Goal: Task Accomplishment & Management: Manage account settings

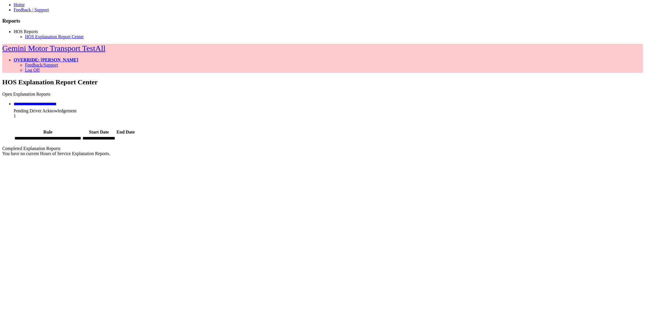
click at [57, 102] on link "**********" at bounding box center [35, 104] width 43 height 4
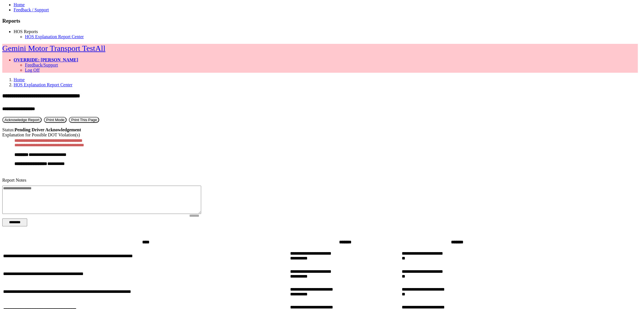
click at [237, 133] on div "**********" at bounding box center [319, 155] width 635 height 45
click at [235, 133] on div "Explanation for Possible DOT Violation(s)" at bounding box center [319, 135] width 635 height 5
click at [224, 133] on div "Explanation for Possible DOT Violation(s)" at bounding box center [319, 135] width 635 height 5
click at [220, 133] on div "Explanation for Possible DOT Violation(s)" at bounding box center [319, 135] width 635 height 5
click at [31, 34] on link "HOS Reports" at bounding box center [26, 31] width 24 height 5
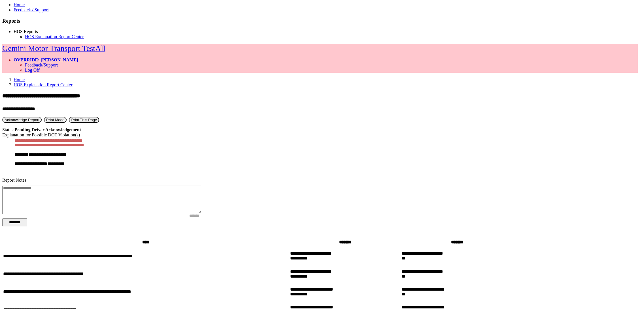
click at [31, 34] on link "HOS Reports" at bounding box center [26, 31] width 24 height 5
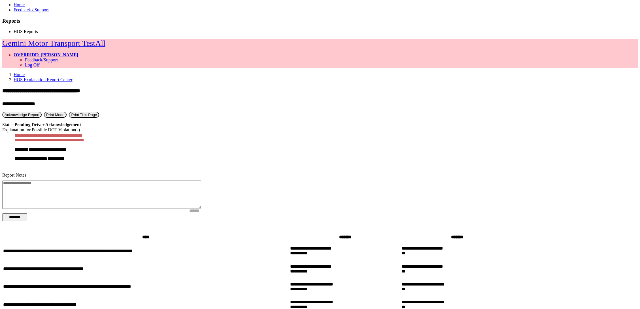
click at [216, 122] on div "Status: Pending Driver Acknowledgement" at bounding box center [319, 124] width 635 height 5
click at [67, 112] on button "Print Mode" at bounding box center [55, 115] width 23 height 6
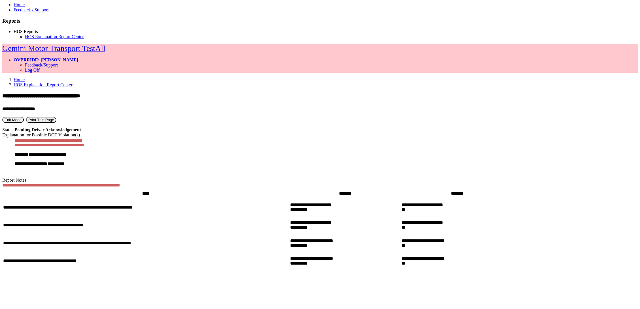
click at [24, 117] on button "Edit Mode" at bounding box center [13, 120] width 22 height 6
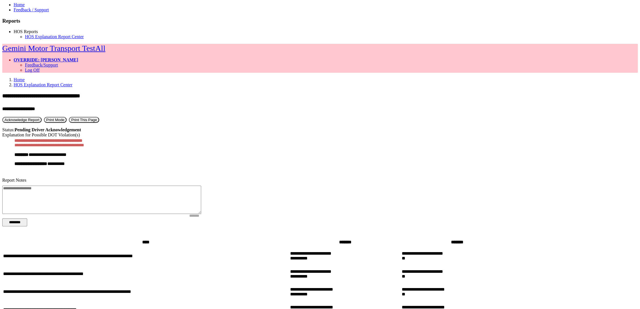
click at [42, 117] on button "Acknowledge Report" at bounding box center [21, 120] width 39 height 6
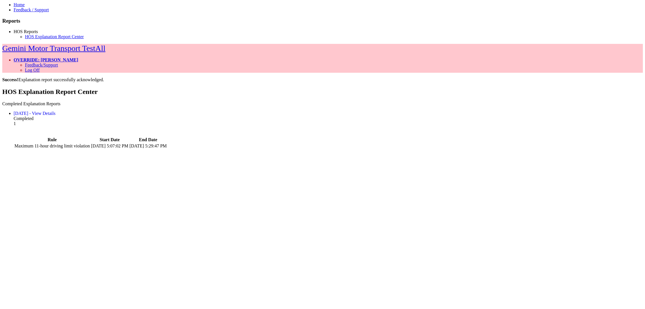
click at [56, 111] on link "[DATE] - View Details" at bounding box center [35, 113] width 42 height 5
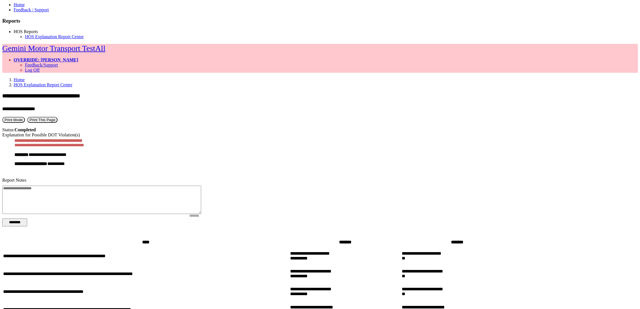
click at [73, 82] on link "HOS Explanation Report Center" at bounding box center [43, 84] width 59 height 5
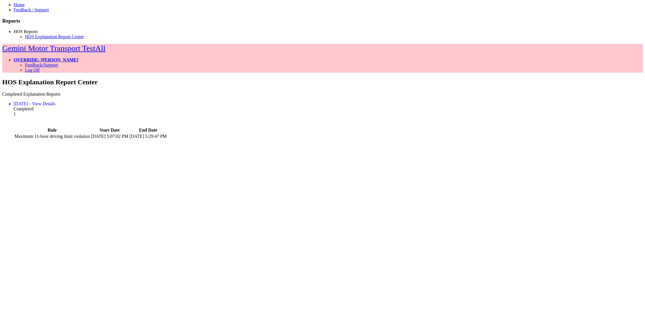
click at [554, 101] on div "[DATE] - View Details Completed 1" at bounding box center [328, 111] width 629 height 20
click at [56, 101] on link "[DATE] - View Details" at bounding box center [35, 103] width 42 height 5
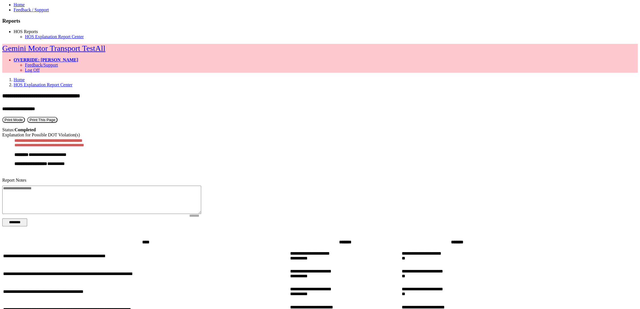
click at [342, 172] on div "**********" at bounding box center [319, 155] width 635 height 45
click at [148, 161] on div "**********" at bounding box center [81, 164] width 134 height 6
click at [73, 82] on link "HOS Explanation Report Center" at bounding box center [43, 84] width 59 height 5
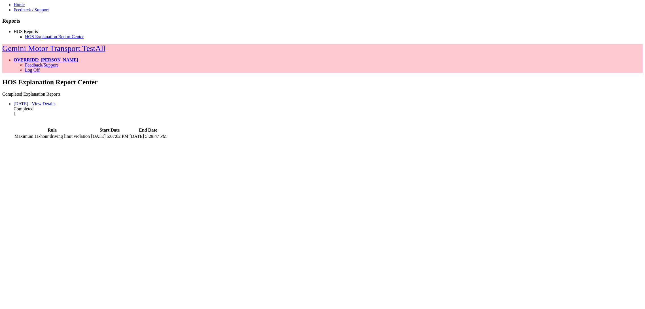
click at [56, 101] on link "[DATE] - View Details" at bounding box center [35, 103] width 42 height 5
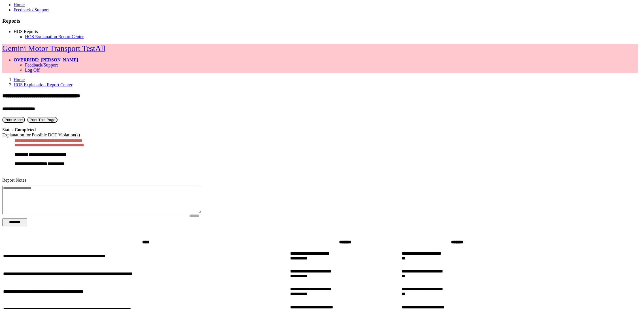
click at [127, 77] on ol "Home HOS Explanation Report Center" at bounding box center [319, 82] width 635 height 10
click at [73, 82] on link "HOS Explanation Report Center" at bounding box center [43, 84] width 59 height 5
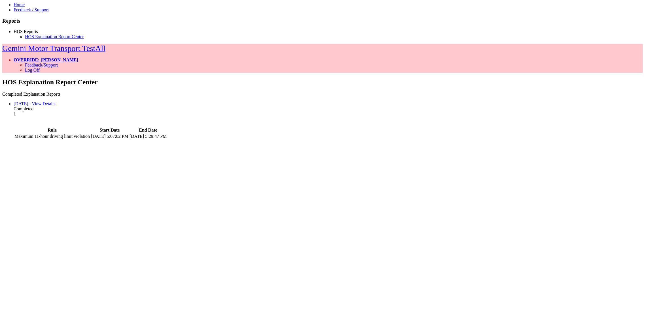
click at [515, 112] on div "1" at bounding box center [328, 117] width 629 height 10
click at [490, 101] on div "[DATE] - View Details Completed 1" at bounding box center [328, 111] width 629 height 20
click at [172, 129] on div "HOS Explanation Report Center Completed Explanation Reports [DATE] - View Detai…" at bounding box center [322, 221] width 640 height 287
click at [193, 124] on div "HOS Explanation Report Center Completed Explanation Reports [DATE] - View Detai…" at bounding box center [322, 221] width 640 height 287
click at [186, 103] on div "HOS Explanation Report Center Completed Explanation Reports [DATE] - View Detai…" at bounding box center [322, 221] width 640 height 287
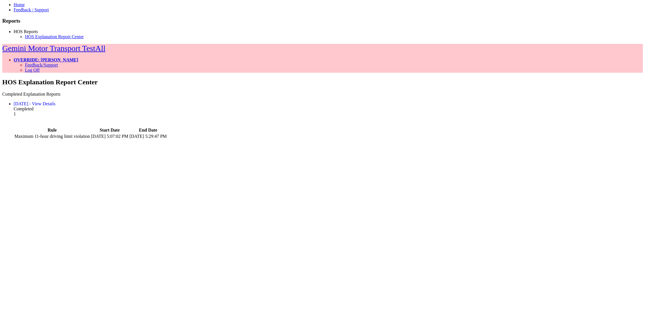
click at [153, 164] on div "HOS Explanation Report Center Completed Explanation Reports [DATE] - View Detai…" at bounding box center [322, 221] width 640 height 287
click at [346, 129] on div "HOS Explanation Report Center Completed Explanation Reports [DATE] - View Detai…" at bounding box center [322, 221] width 640 height 287
click at [78, 57] on link "OVERRIDE: [PERSON_NAME]" at bounding box center [46, 59] width 65 height 5
click at [40, 68] on link "Log Off" at bounding box center [32, 70] width 15 height 5
